Goal: Transaction & Acquisition: Book appointment/travel/reservation

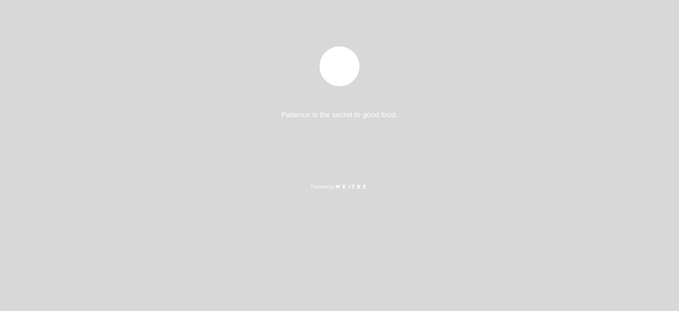
select select "es"
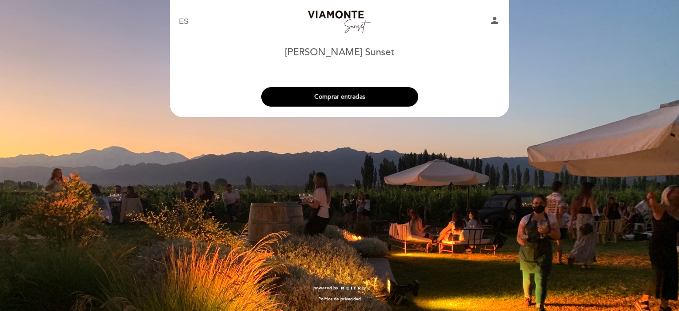
click at [381, 99] on button "Comprar entradas" at bounding box center [339, 96] width 157 height 19
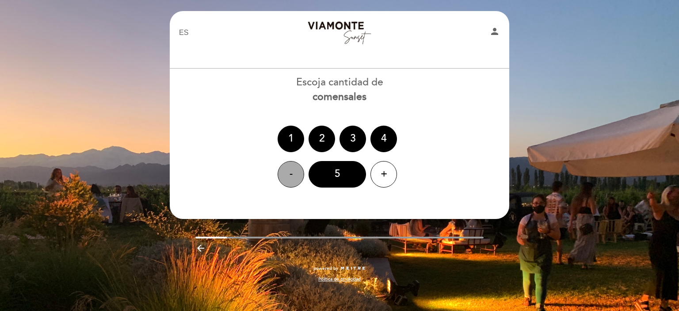
click at [289, 174] on div "-" at bounding box center [290, 174] width 27 height 27
click at [385, 171] on div "+" at bounding box center [383, 174] width 27 height 27
click at [385, 173] on div "+" at bounding box center [383, 174] width 27 height 27
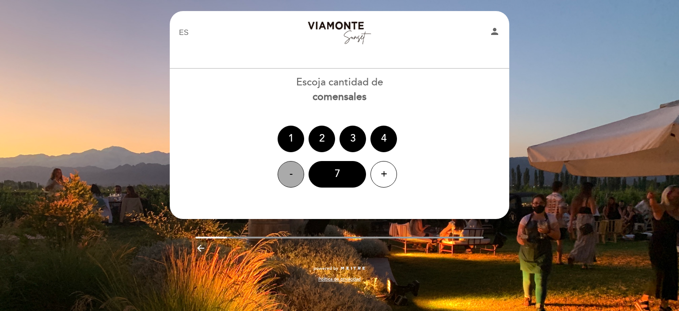
click at [286, 173] on div "-" at bounding box center [290, 174] width 27 height 27
click at [380, 179] on div "+" at bounding box center [383, 174] width 27 height 27
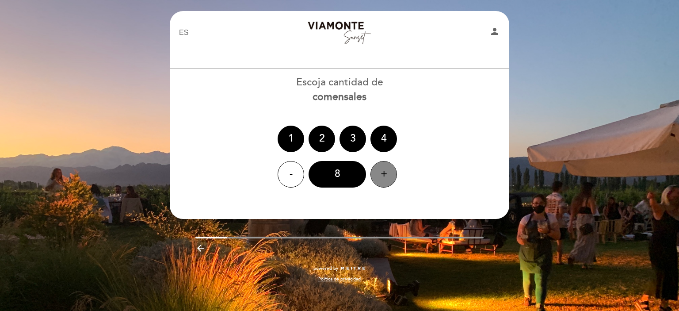
click at [380, 179] on div "+" at bounding box center [383, 174] width 27 height 27
click at [381, 178] on div "+" at bounding box center [383, 174] width 27 height 27
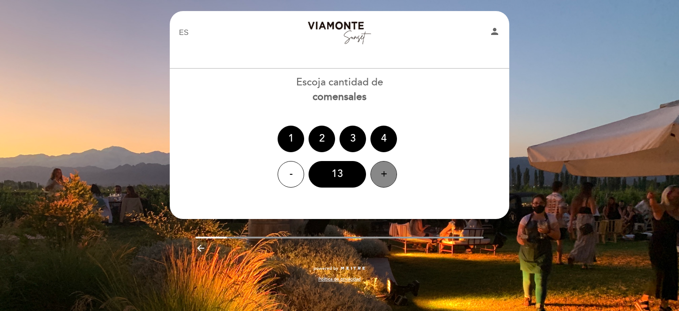
click at [381, 178] on div "+" at bounding box center [383, 174] width 27 height 27
click at [385, 181] on div "+" at bounding box center [383, 174] width 27 height 27
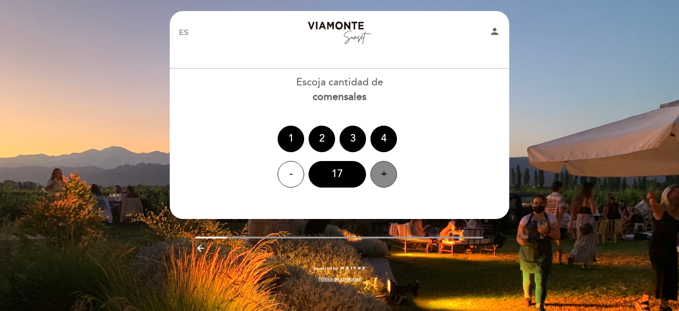
click at [385, 181] on div "+" at bounding box center [383, 174] width 27 height 27
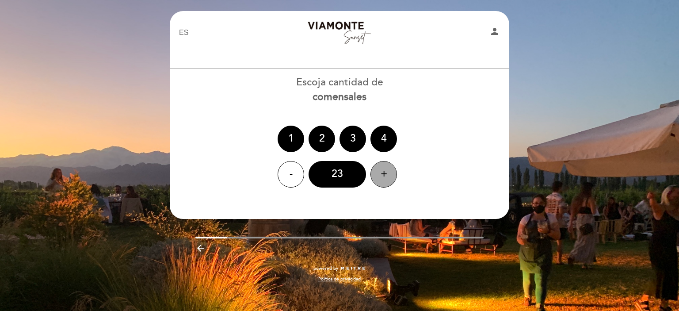
click at [385, 181] on div "+" at bounding box center [383, 174] width 27 height 27
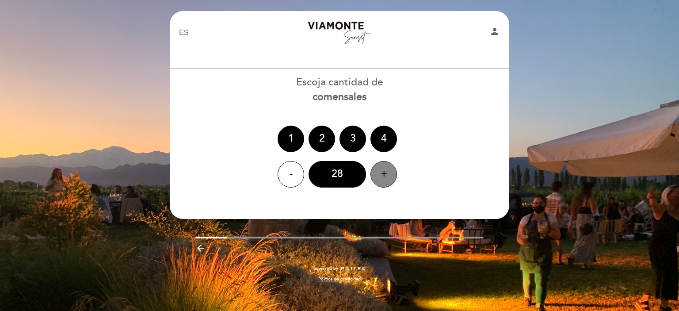
click at [385, 181] on div "+" at bounding box center [383, 174] width 27 height 27
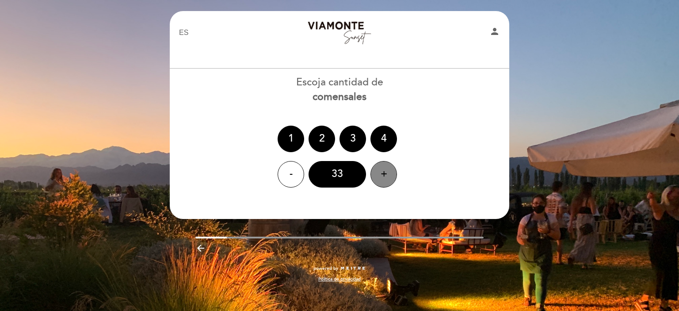
click at [385, 181] on div "+" at bounding box center [383, 174] width 27 height 27
click at [386, 181] on div "+" at bounding box center [383, 174] width 27 height 27
click at [292, 172] on div "-" at bounding box center [290, 174] width 27 height 27
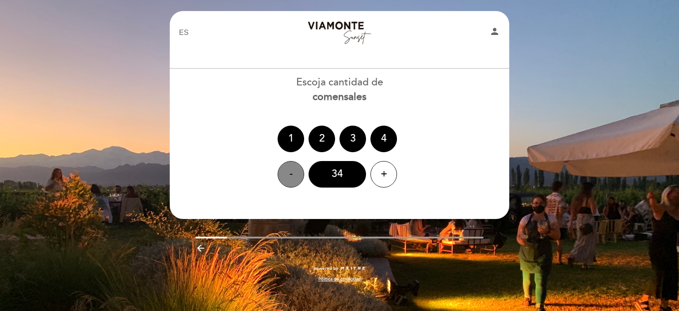
click at [292, 172] on div "-" at bounding box center [290, 174] width 27 height 27
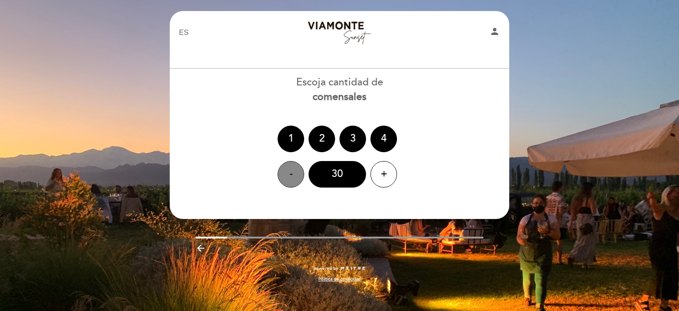
click at [292, 172] on div "-" at bounding box center [290, 174] width 27 height 27
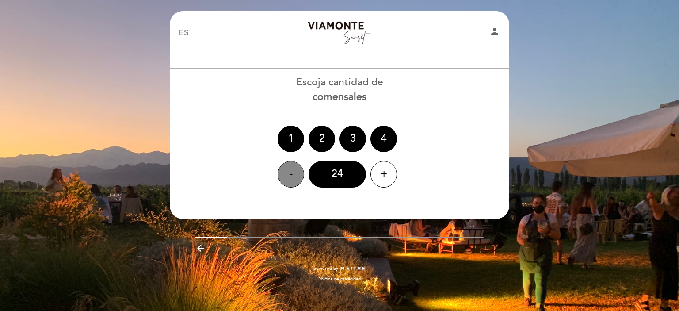
click at [292, 172] on div "-" at bounding box center [290, 174] width 27 height 27
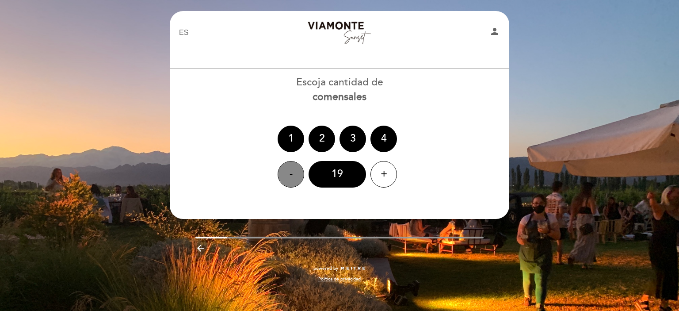
click at [292, 172] on div "-" at bounding box center [290, 174] width 27 height 27
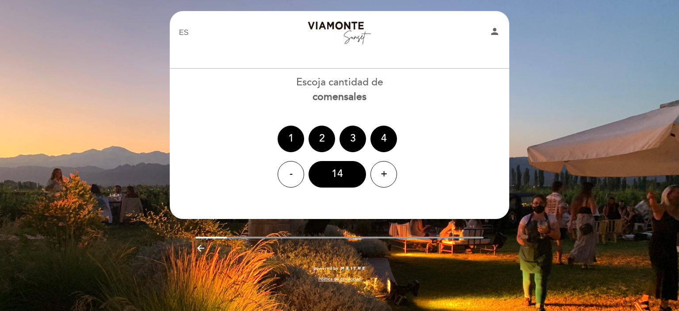
click at [305, 167] on div "- 14 +" at bounding box center [339, 174] width 340 height 27
click at [286, 175] on div "-" at bounding box center [290, 174] width 27 height 27
click at [287, 175] on div "-" at bounding box center [290, 174] width 27 height 27
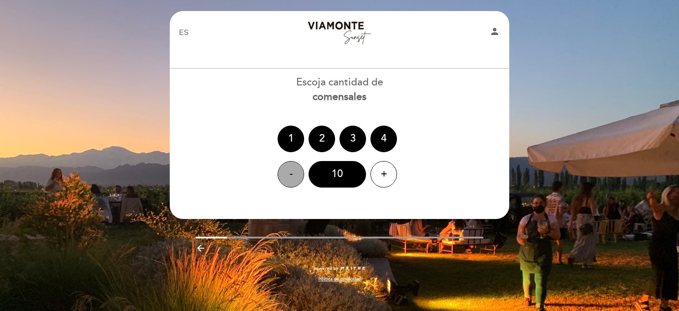
click at [287, 175] on div "-" at bounding box center [290, 174] width 27 height 27
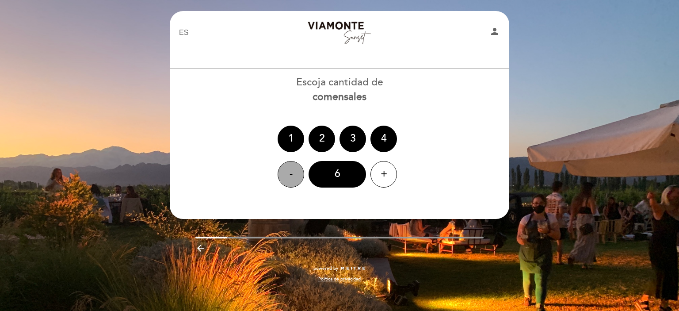
click at [287, 175] on div "-" at bounding box center [290, 174] width 27 height 27
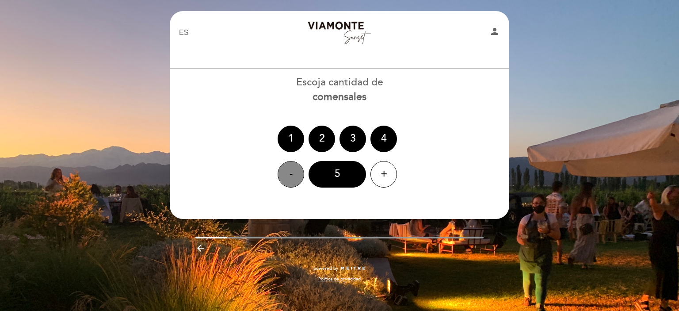
click at [287, 175] on div "-" at bounding box center [290, 174] width 27 height 27
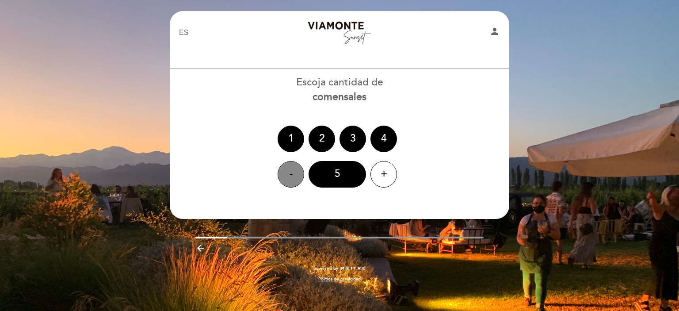
click at [287, 175] on div "-" at bounding box center [290, 174] width 27 height 27
click at [494, 31] on icon "person" at bounding box center [494, 31] width 11 height 11
